Goal: Task Accomplishment & Management: Manage account settings

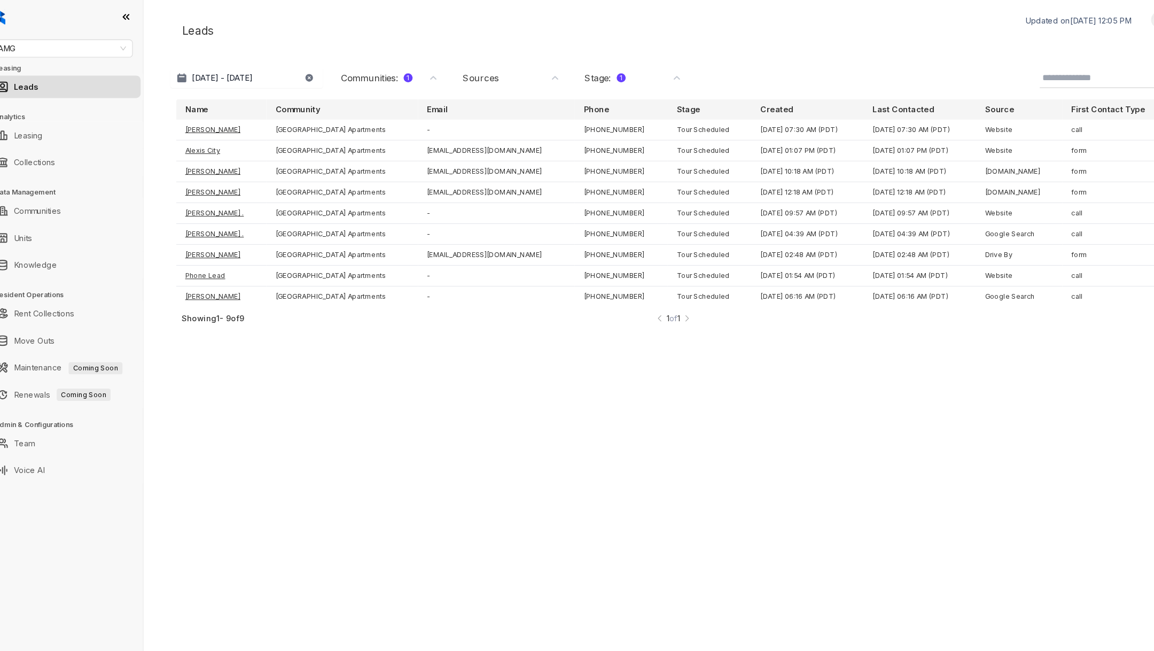
click at [54, 62] on h3 "Leasing" at bounding box center [79, 65] width 141 height 10
click at [52, 38] on span "AMG" at bounding box center [72, 46] width 121 height 16
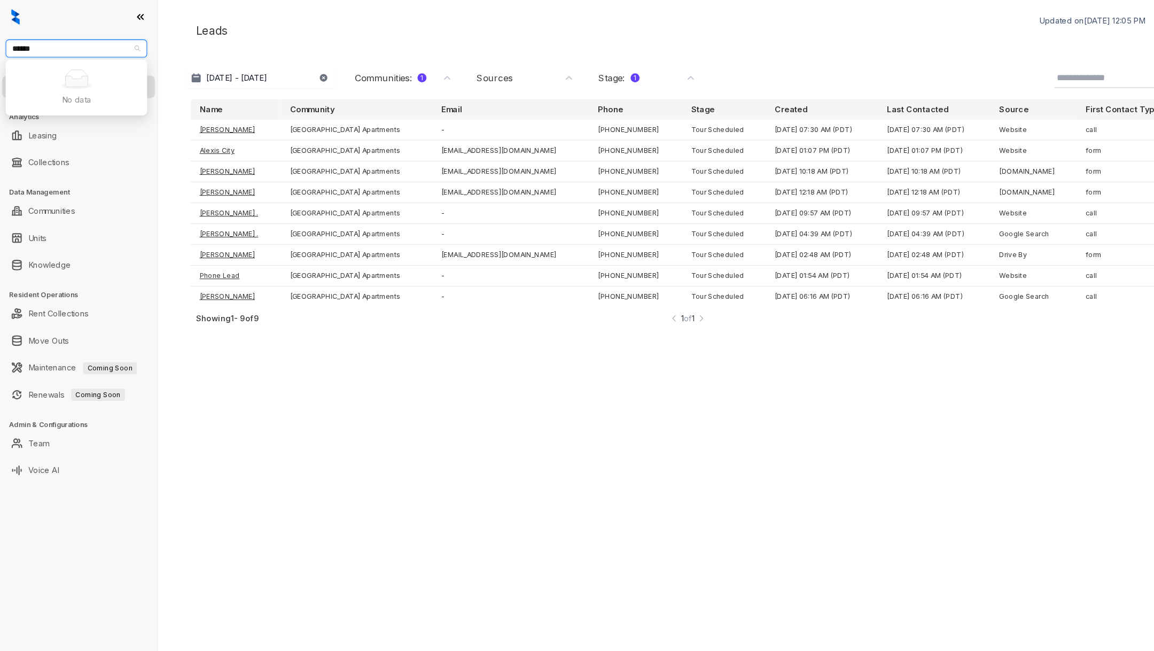
click at [90, 47] on input "******" at bounding box center [68, 46] width 112 height 16
click at [90, 48] on input "******" at bounding box center [68, 46] width 112 height 16
type input "****"
click at [97, 68] on div "Unified Residential" at bounding box center [72, 67] width 117 height 12
click at [89, 56] on div "Unified Residential Unified Residential Leasing Leads Analytics Leasing Collect…" at bounding box center [74, 325] width 149 height 651
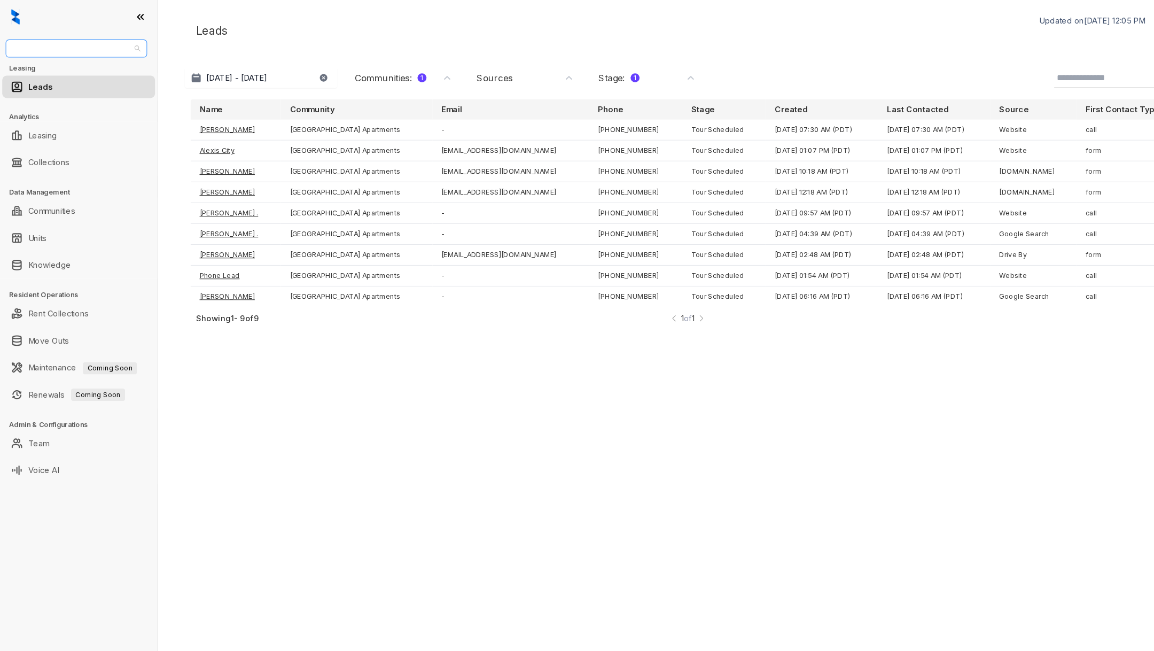
click at [86, 48] on span "Unified Residential" at bounding box center [72, 46] width 121 height 16
type input "****"
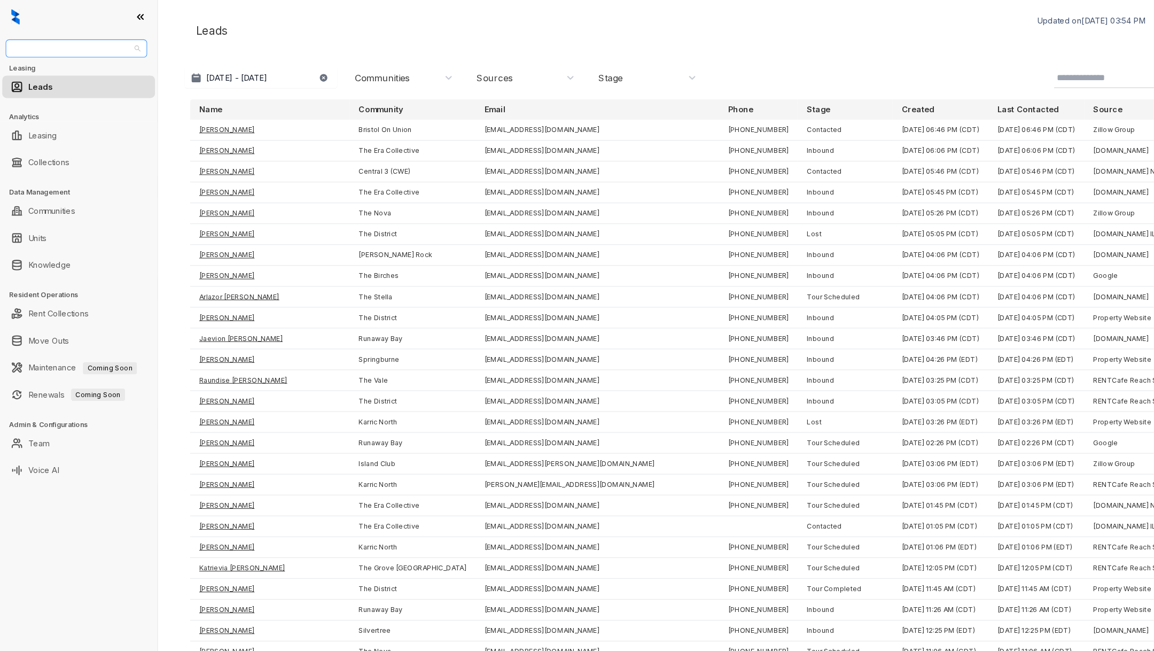
click at [79, 48] on span "Unified Residential" at bounding box center [72, 46] width 121 height 16
type input "******"
click at [84, 66] on div "United Apartment Group" at bounding box center [72, 67] width 117 height 12
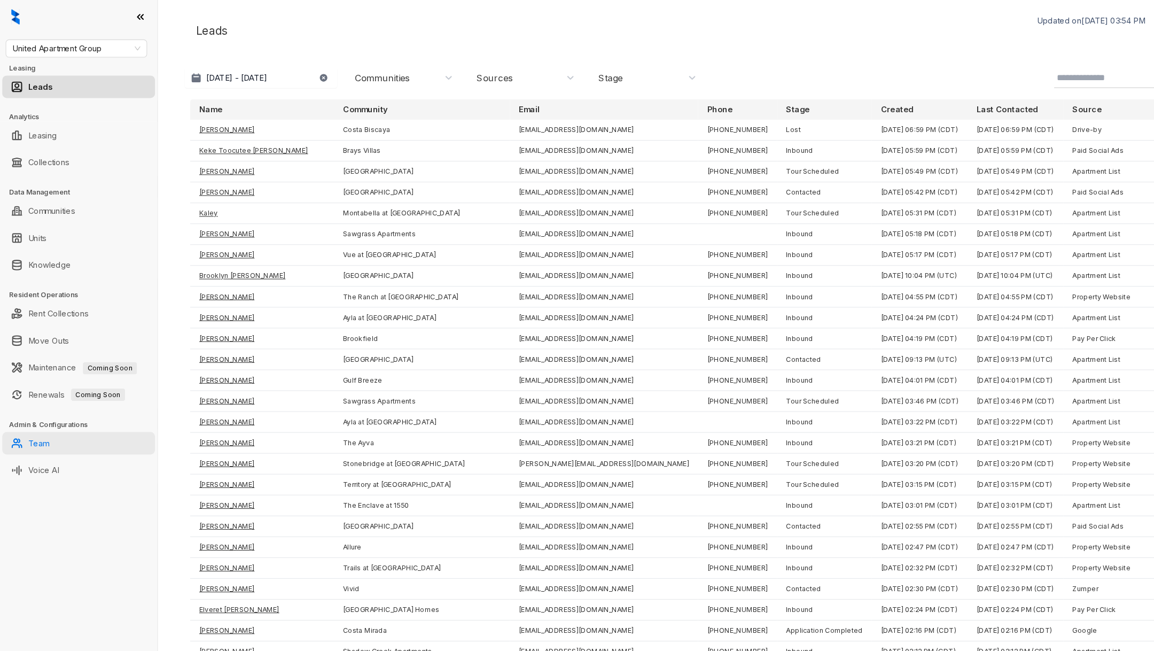
click at [41, 420] on link "Team" at bounding box center [37, 419] width 20 height 21
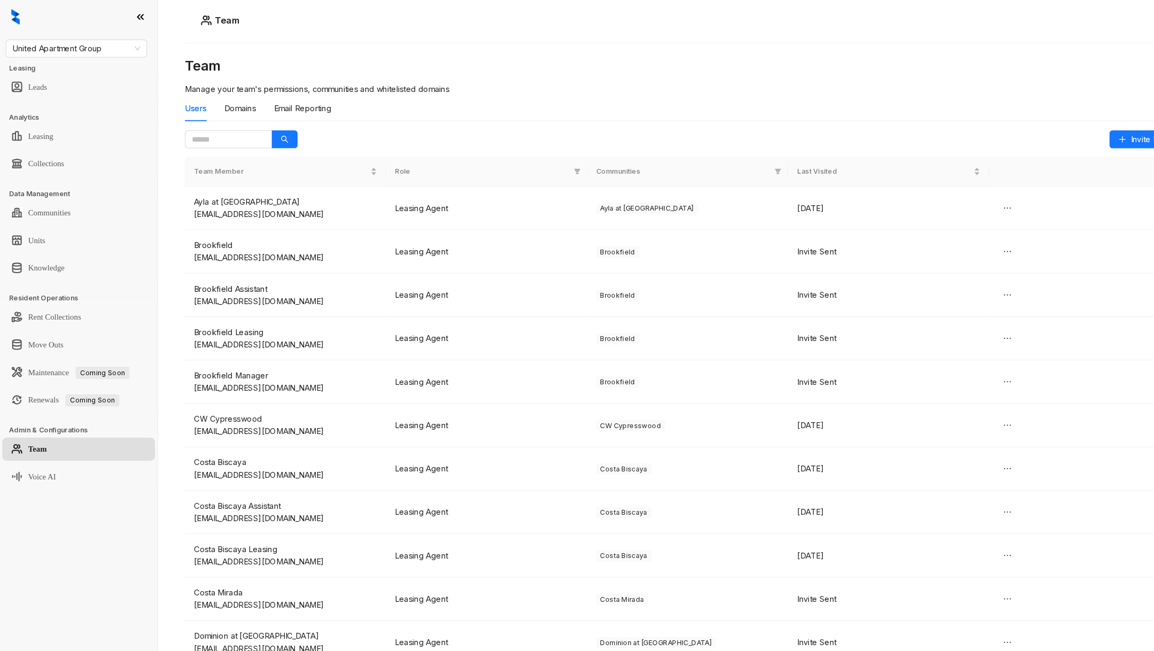
click at [216, 122] on div "Users Domains Email Reporting" at bounding box center [651, 106] width 953 height 33
click at [218, 125] on span at bounding box center [216, 131] width 83 height 17
type input "******"
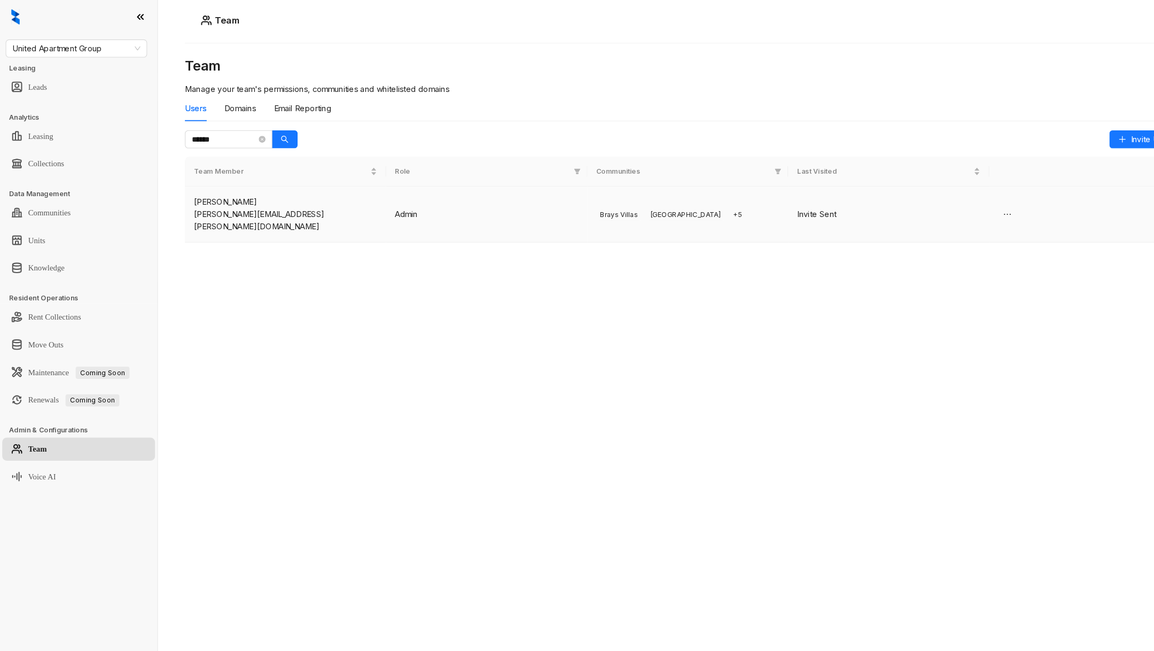
click at [649, 200] on span "[GEOGRAPHIC_DATA]" at bounding box center [650, 203] width 74 height 11
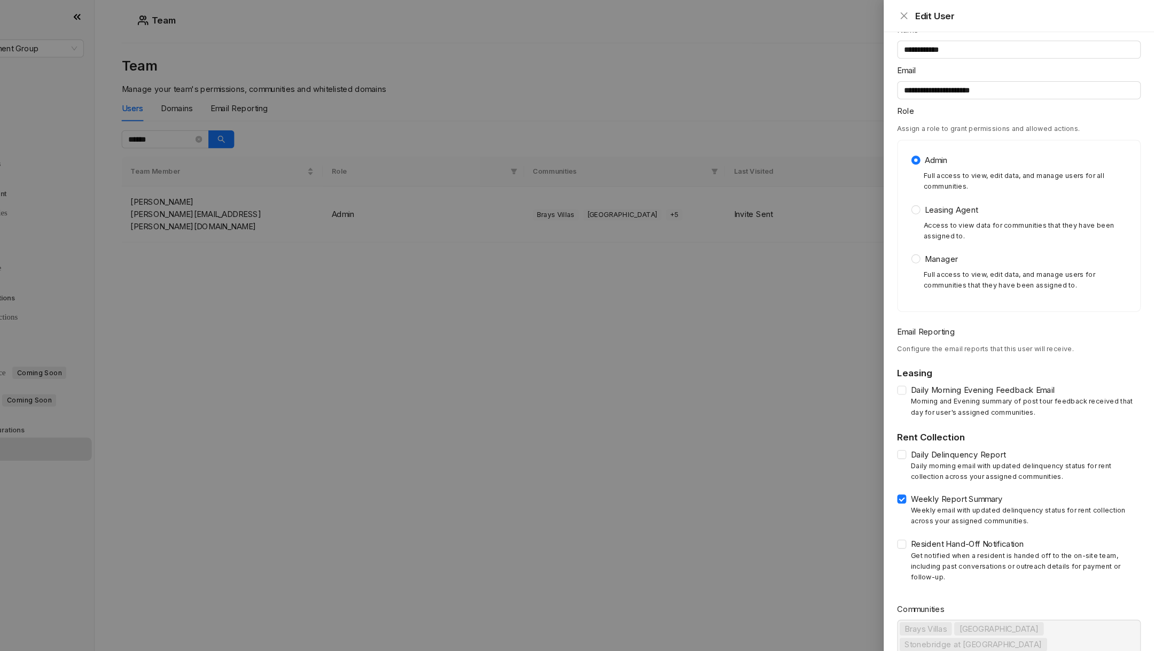
scroll to position [66, 0]
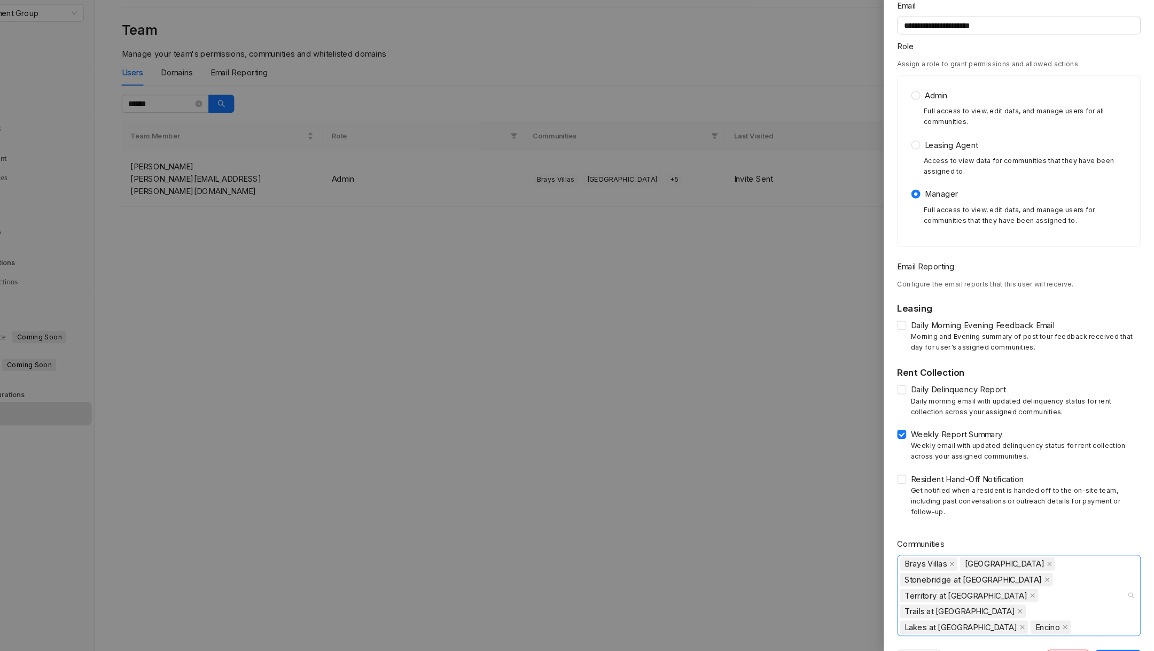
click at [1037, 560] on div "Brays Villas Eagle Ridge Stonebridge at City Park Territory at Greenhouse Trail…" at bounding box center [1020, 597] width 215 height 75
click at [919, 608] on icon "caret-down" at bounding box center [919, 610] width 2 height 4
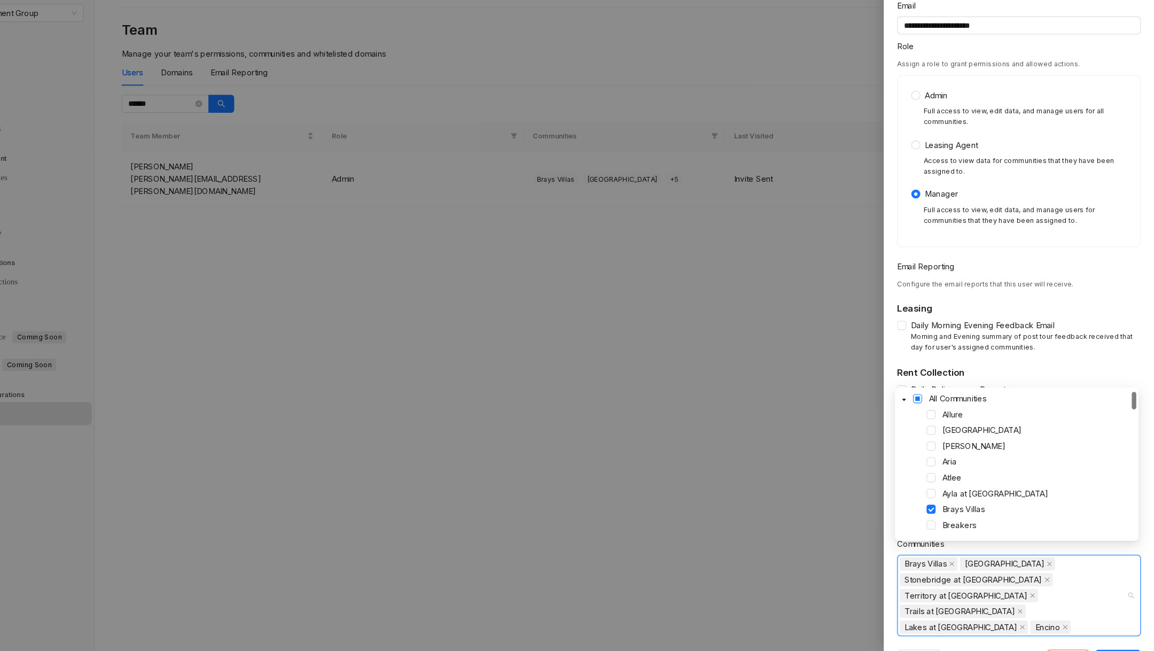
click at [926, 409] on span at bounding box center [929, 411] width 9 height 9
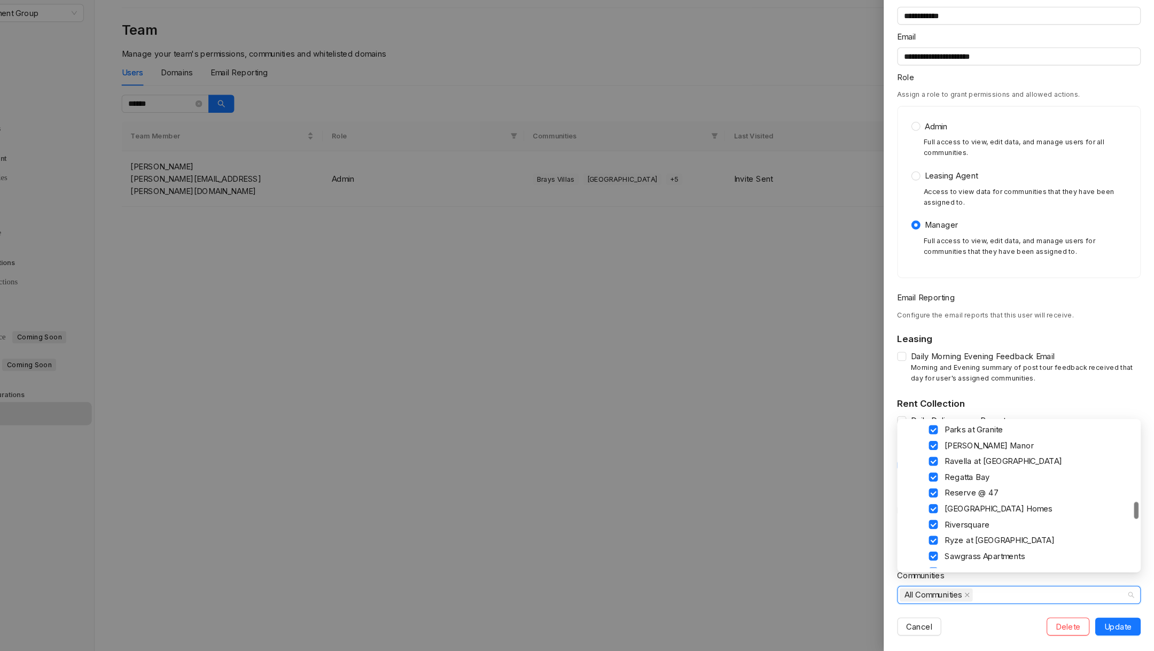
scroll to position [998, 0]
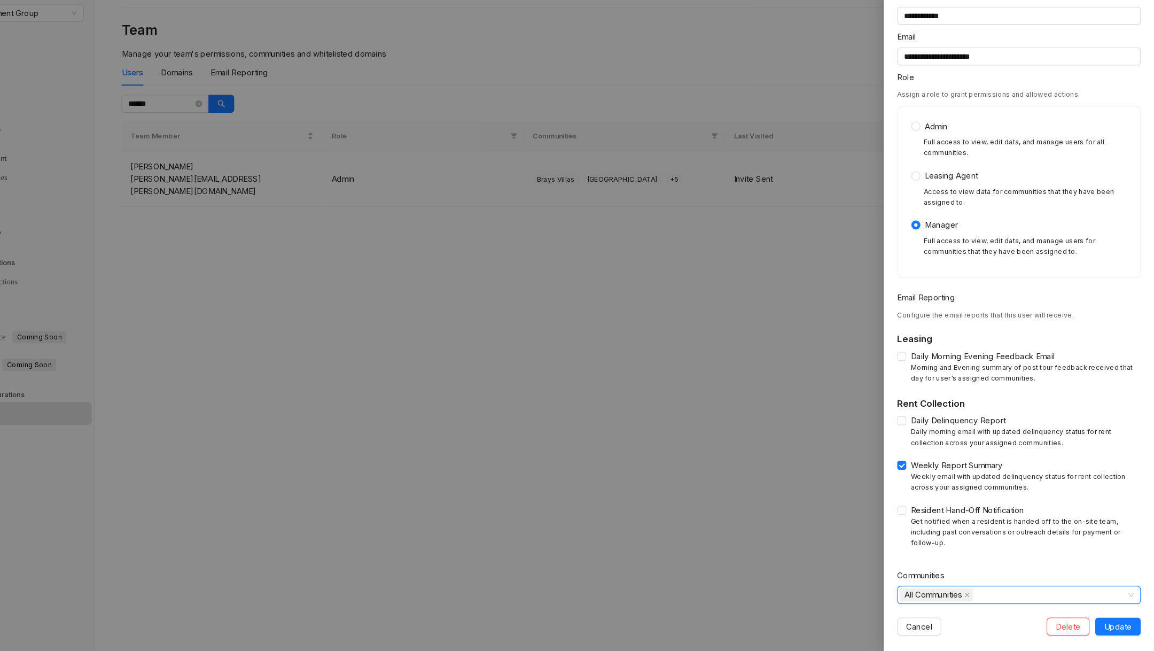
click at [1104, 590] on div "All Communities" at bounding box center [1020, 597] width 215 height 15
click at [1108, 621] on span "Update" at bounding box center [1120, 627] width 26 height 12
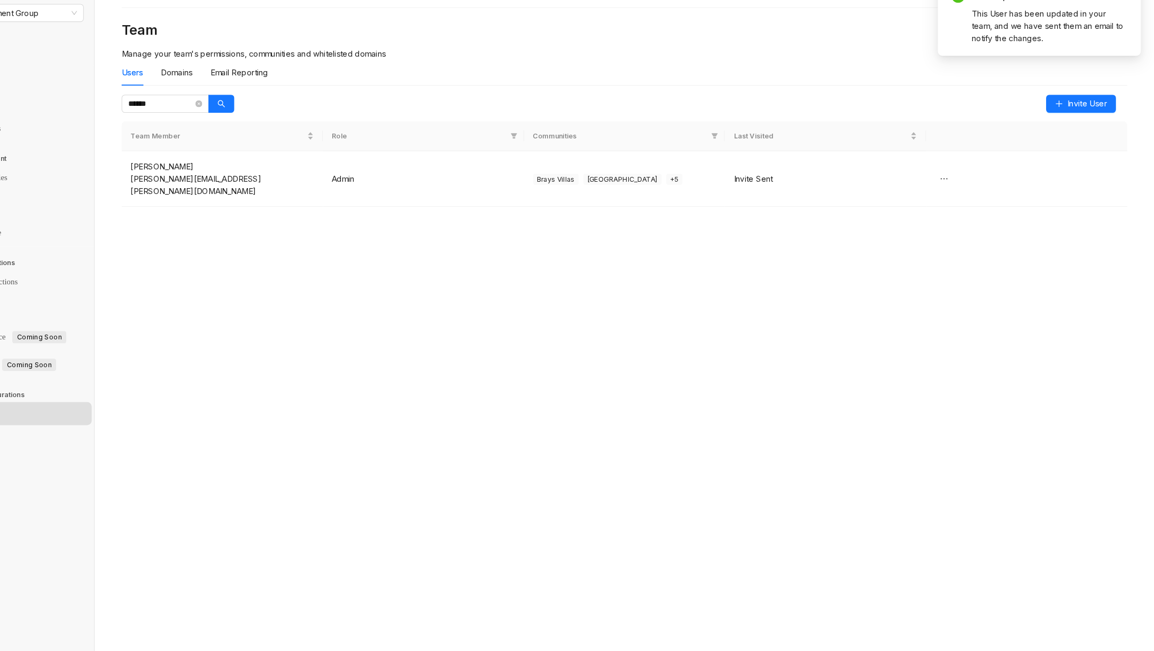
scroll to position [0, 0]
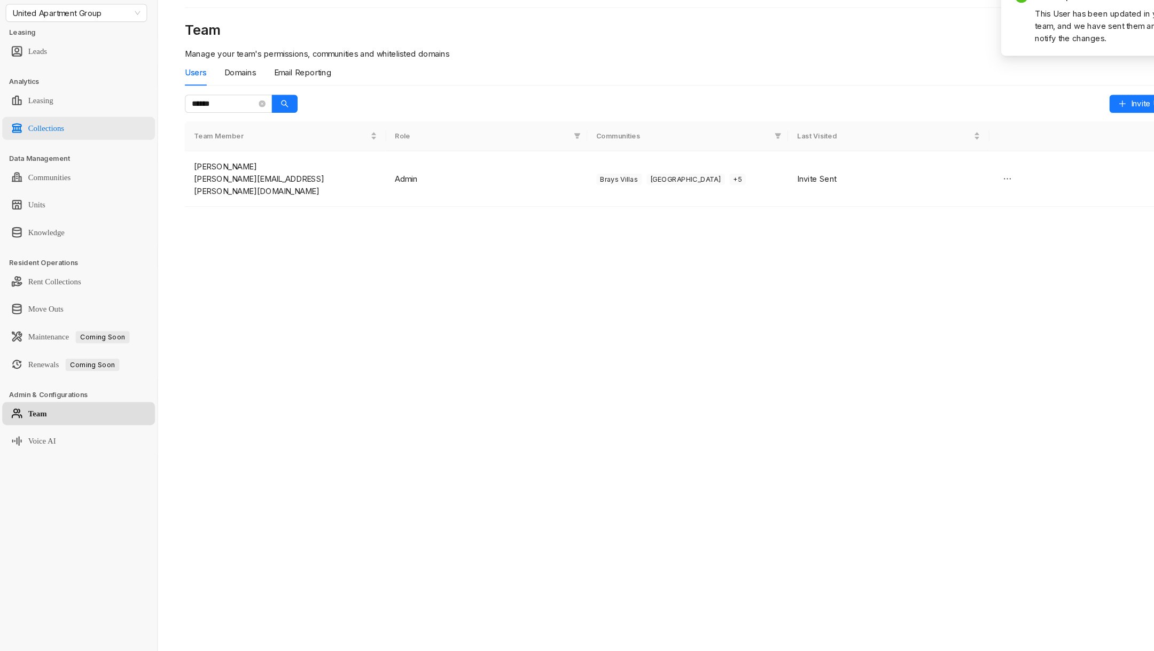
click at [61, 147] on link "Collections" at bounding box center [44, 155] width 34 height 21
click at [61, 151] on link "Collections" at bounding box center [44, 155] width 34 height 21
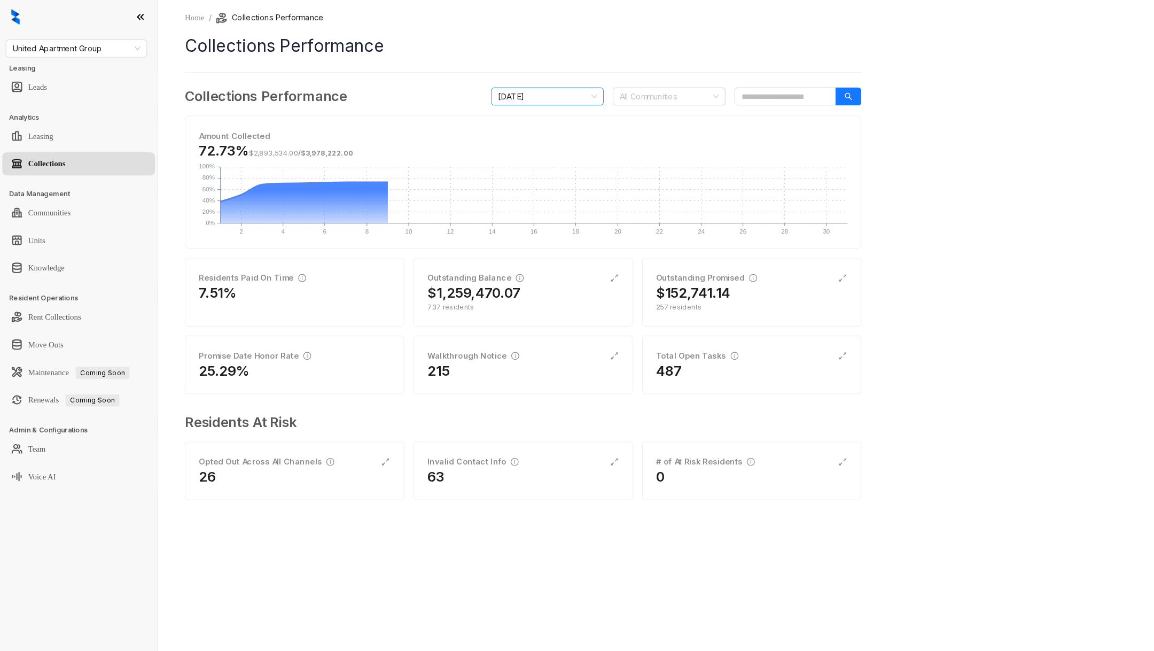
click at [520, 98] on span "October 2025" at bounding box center [519, 91] width 94 height 16
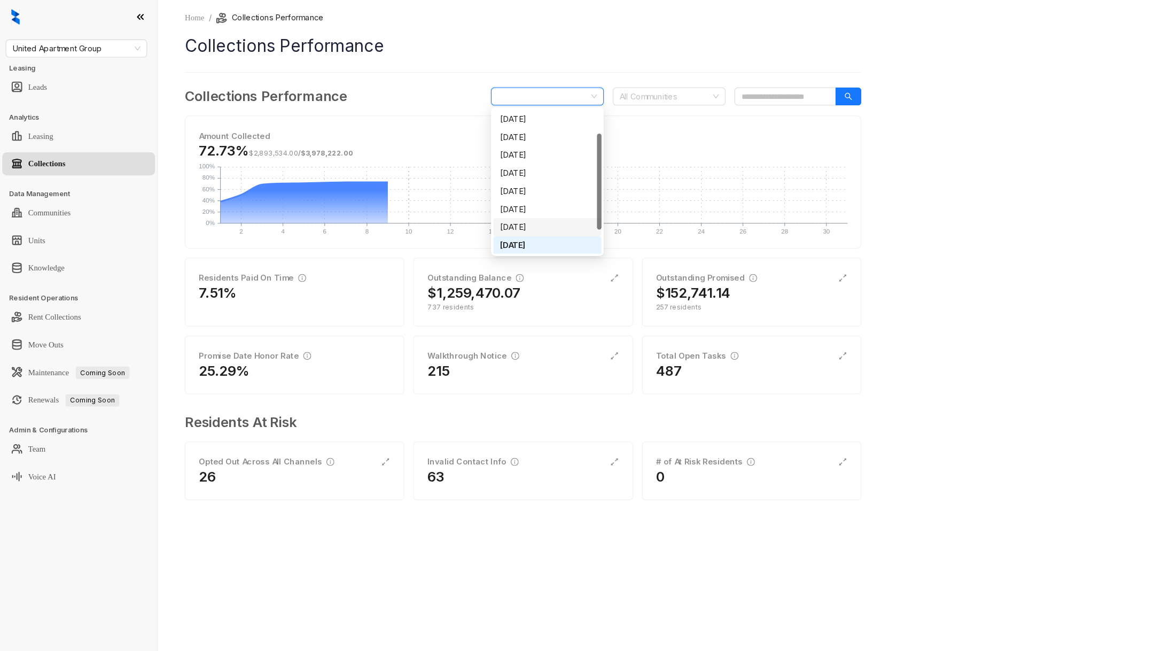
click at [489, 215] on div "September 2025" at bounding box center [519, 215] width 90 height 12
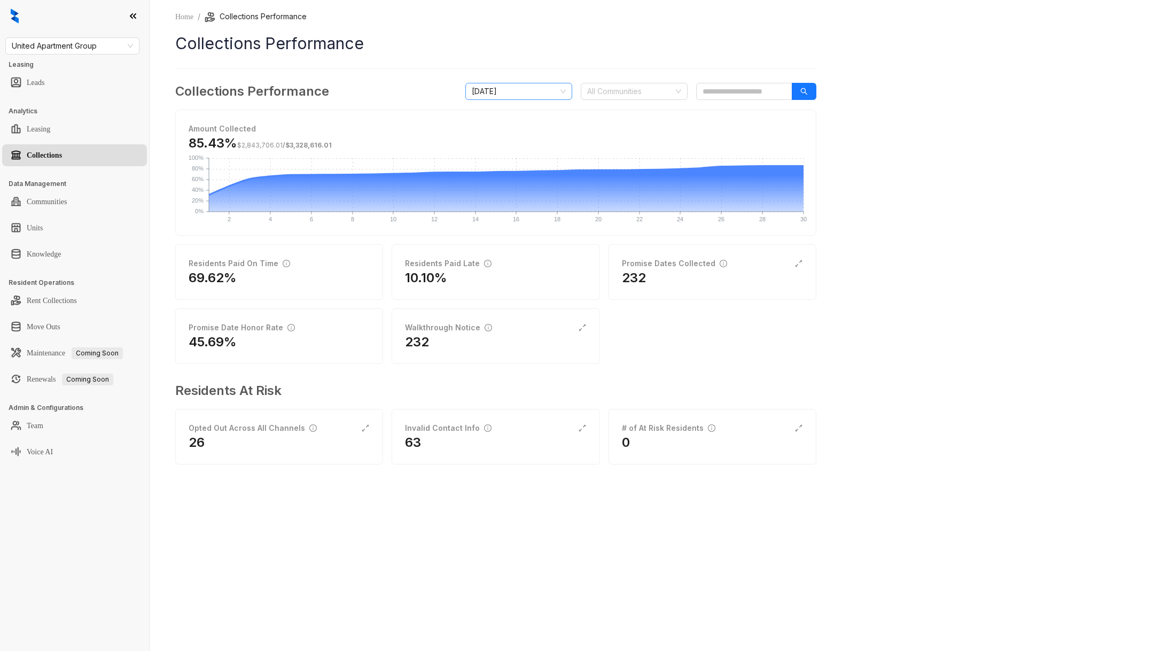
click at [529, 91] on span "September 2025" at bounding box center [519, 91] width 94 height 16
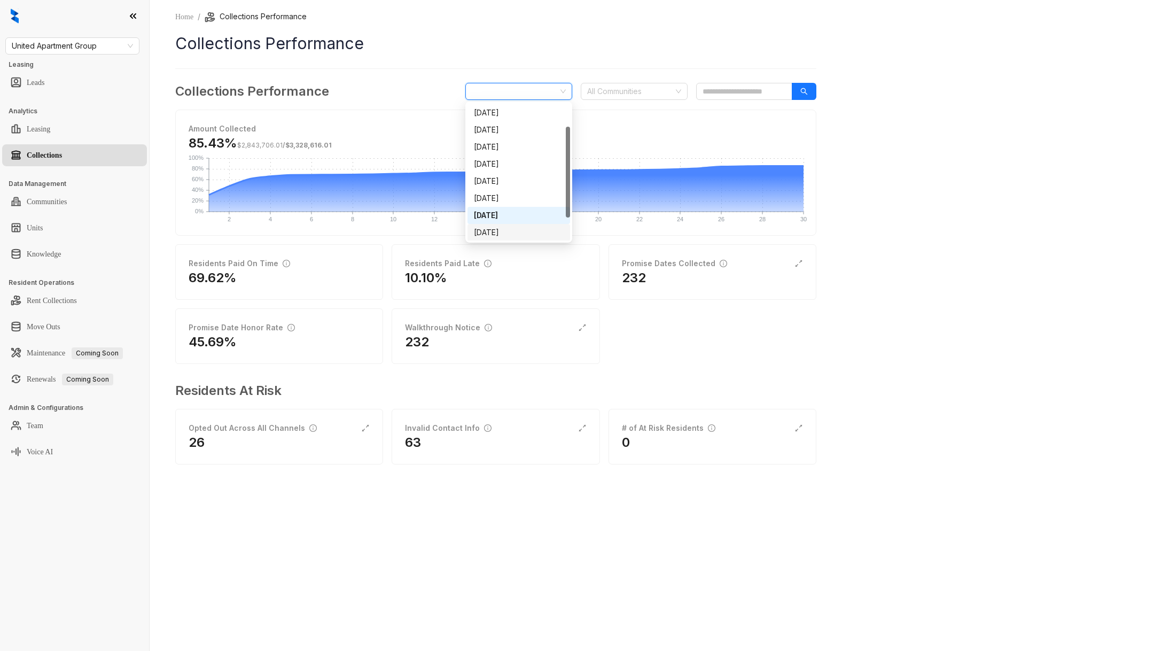
click at [522, 234] on div "October 2025" at bounding box center [519, 233] width 90 height 12
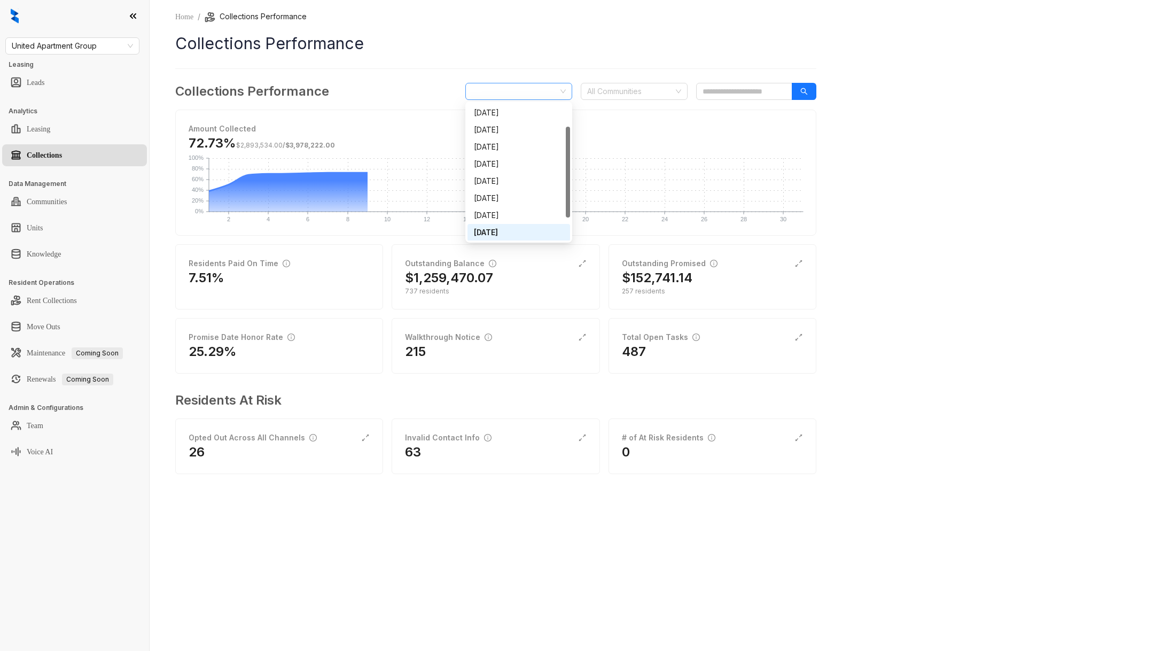
click at [509, 91] on span "October 2025" at bounding box center [519, 91] width 94 height 16
click at [509, 209] on div "September 2025" at bounding box center [519, 215] width 90 height 12
